Goal: Information Seeking & Learning: Learn about a topic

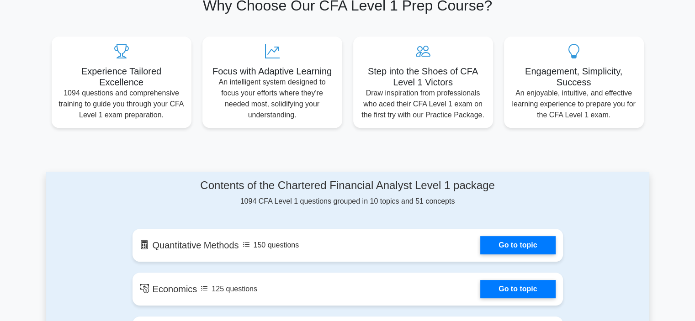
scroll to position [366, 0]
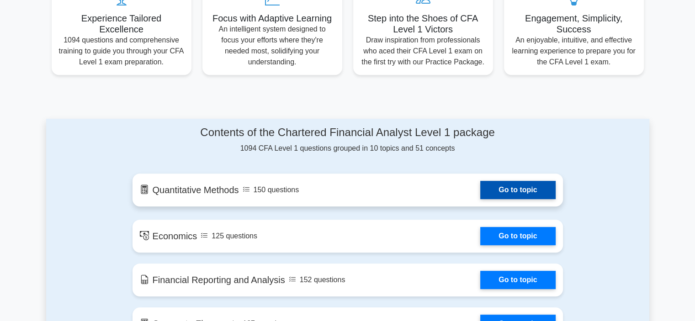
click at [480, 184] on link "Go to topic" at bounding box center [517, 190] width 75 height 18
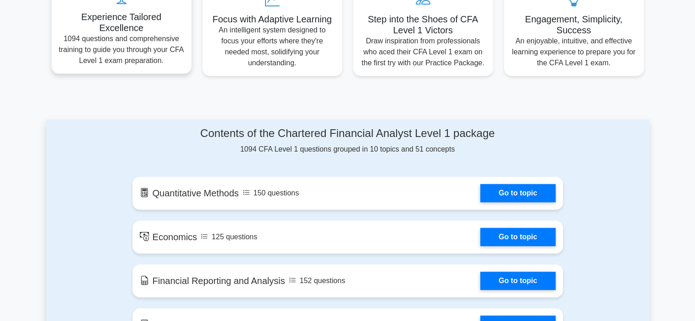
scroll to position [366, 0]
